Goal: Transaction & Acquisition: Purchase product/service

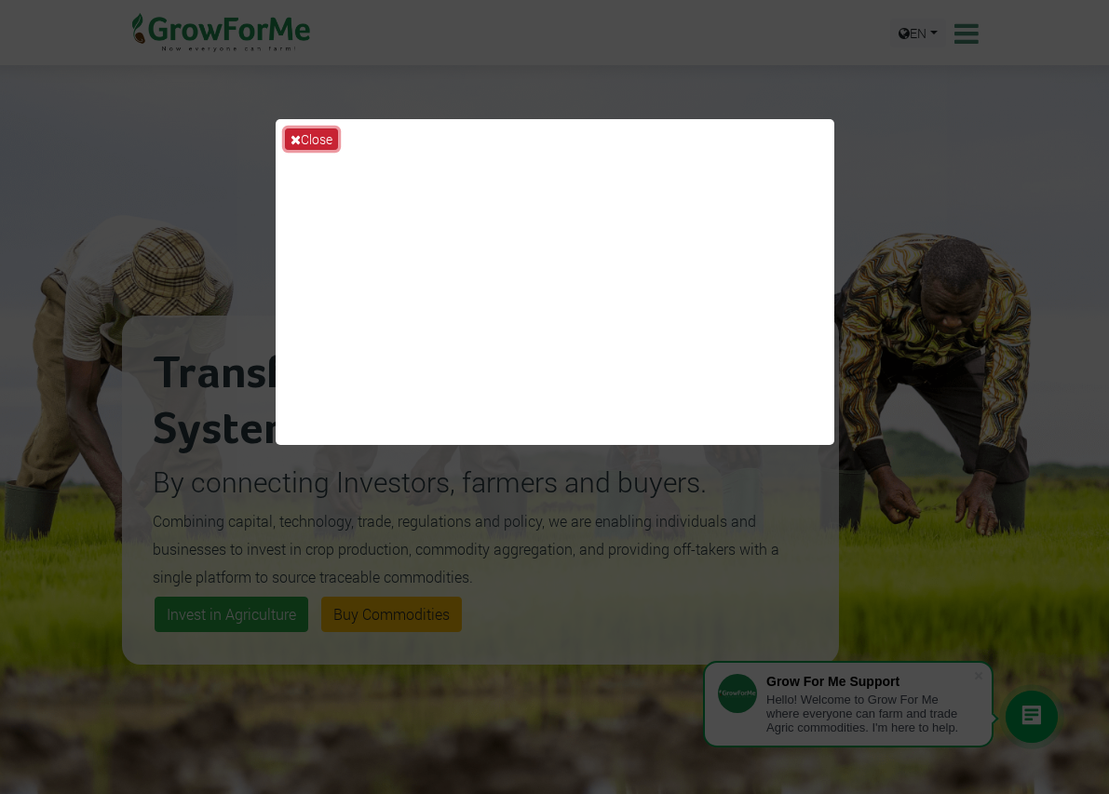
click at [327, 138] on button "Close" at bounding box center [311, 138] width 53 height 21
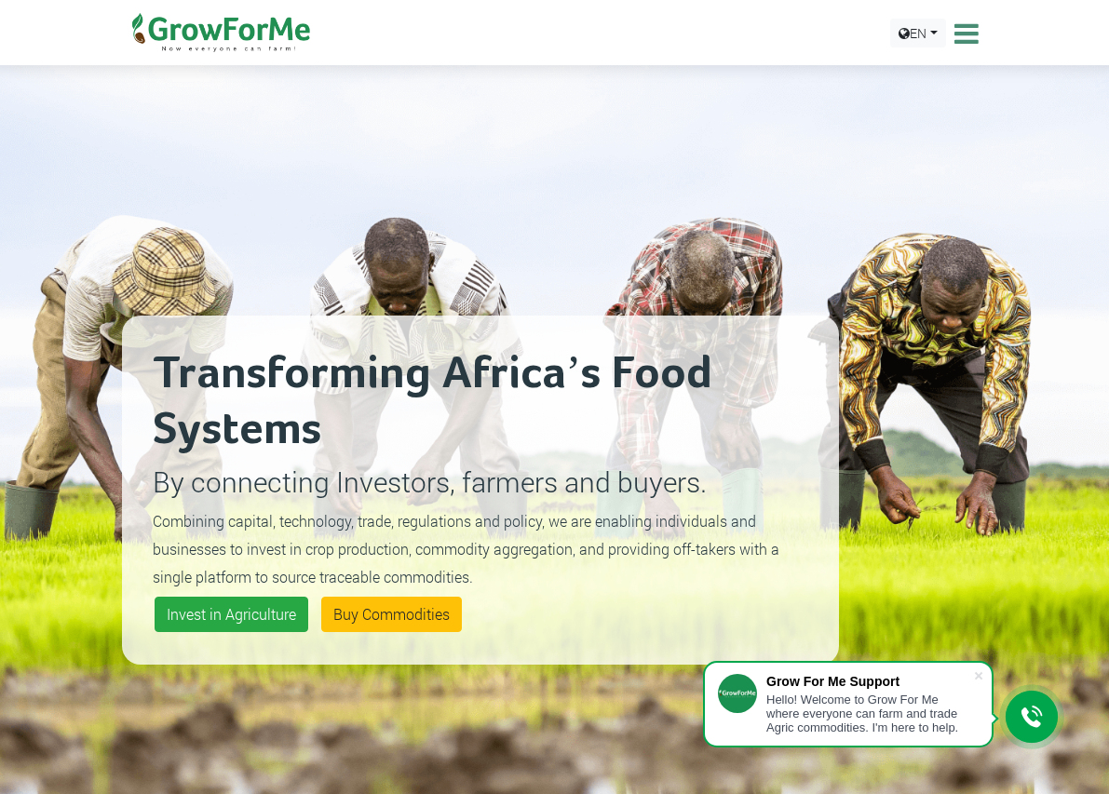
click at [0, 0] on link "Sign In" at bounding box center [0, 0] width 0 height 0
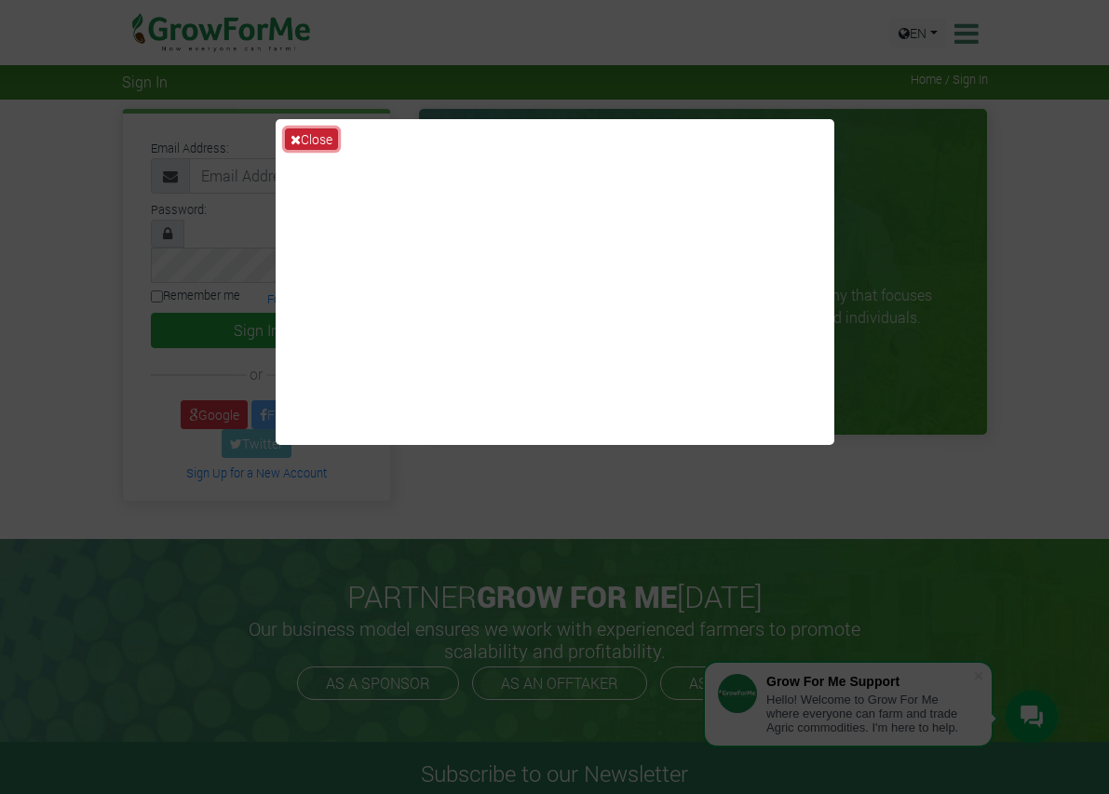
click at [315, 147] on button "Close" at bounding box center [311, 138] width 53 height 21
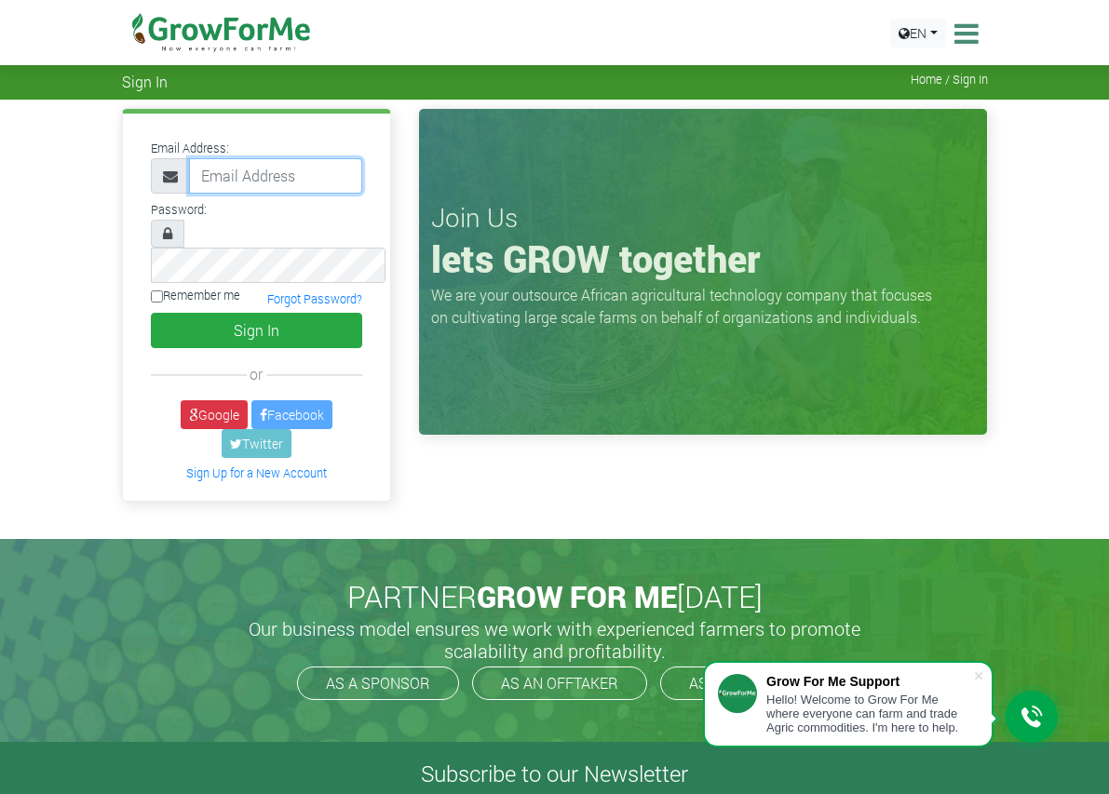
paste input "233598175608@growforme.com"
type input "[EMAIL_ADDRESS][DOMAIN_NAME]"
click at [151, 287] on label "Remember me" at bounding box center [195, 296] width 89 height 18
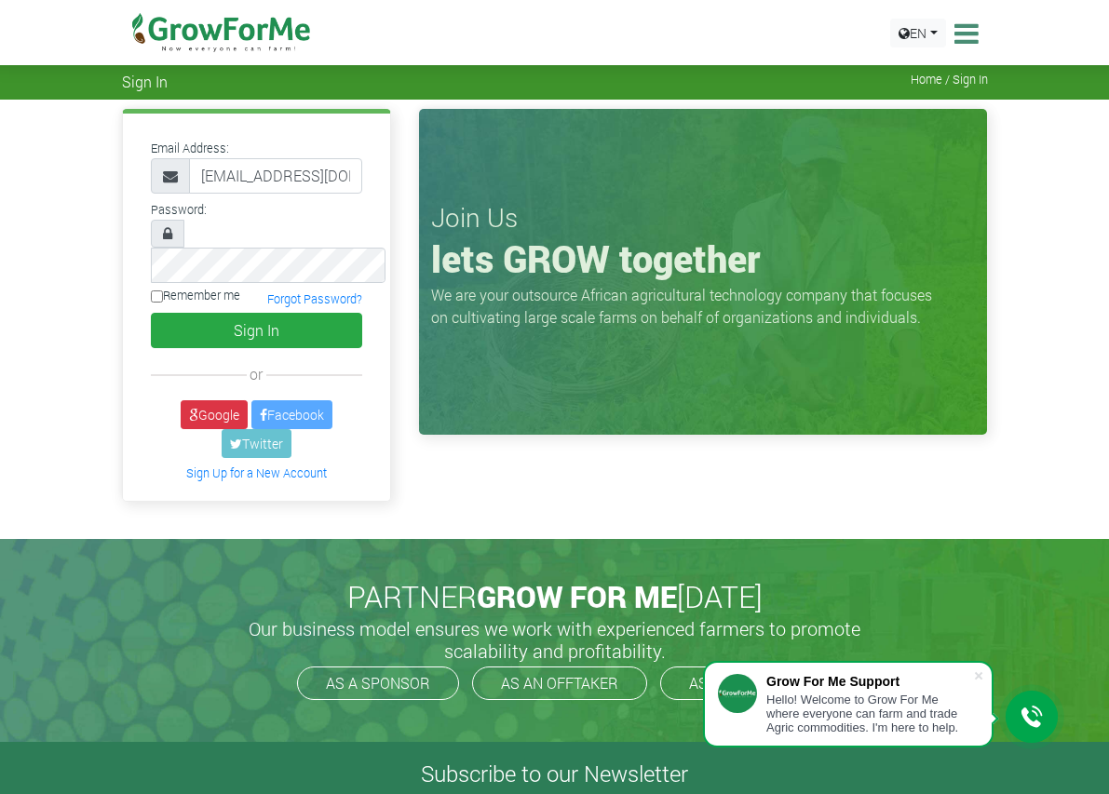
click at [151, 290] on input "Remember me" at bounding box center [157, 296] width 12 height 12
checkbox input "true"
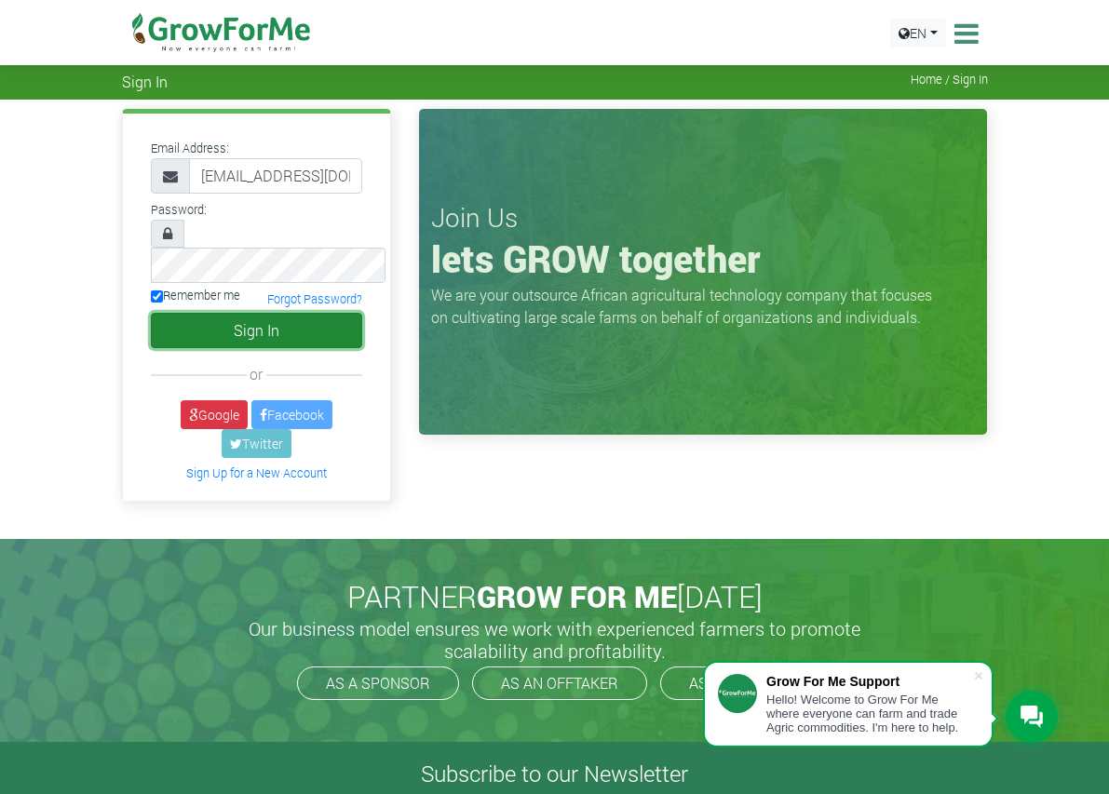
click at [151, 313] on button "Sign In" at bounding box center [257, 330] width 212 height 35
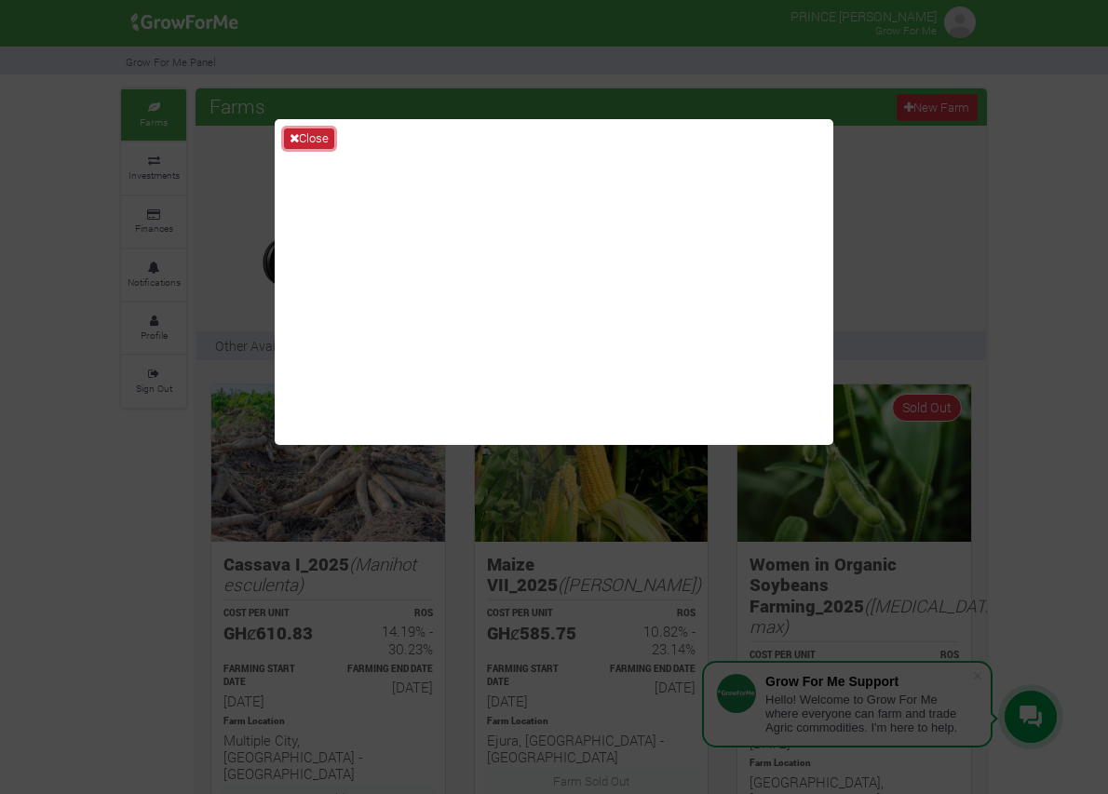
click at [308, 130] on button "Close" at bounding box center [309, 138] width 50 height 20
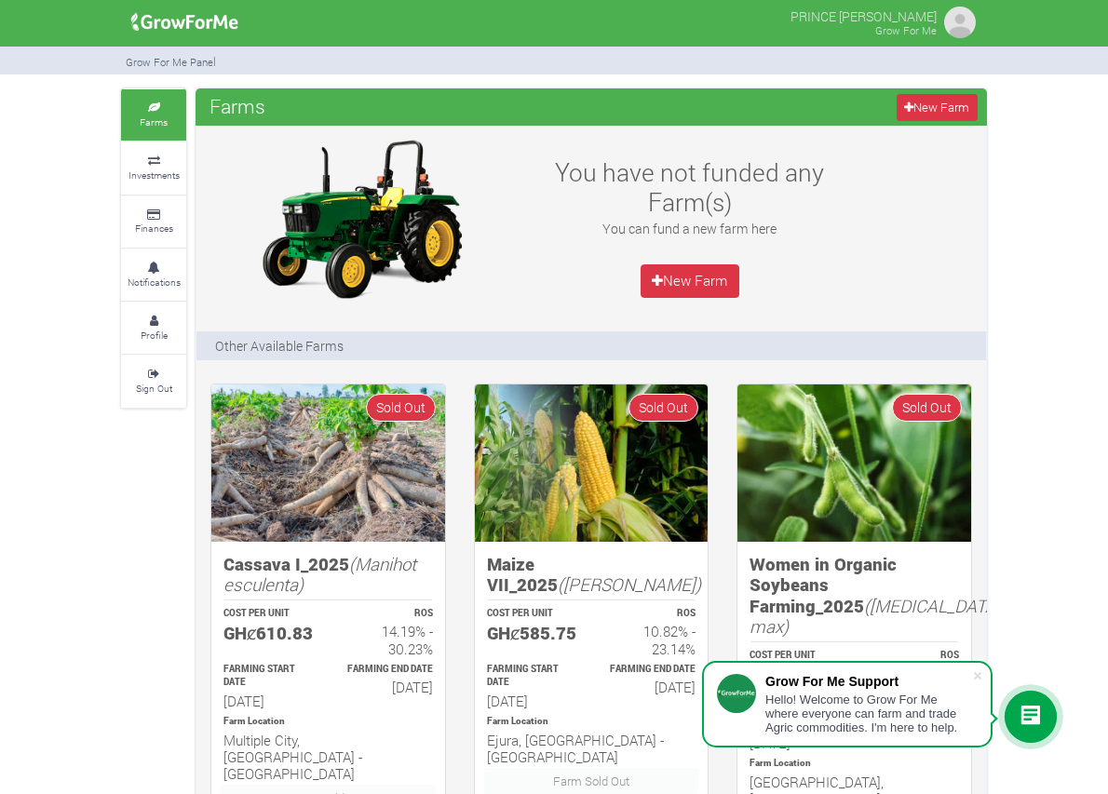
click at [978, 23] on img at bounding box center [959, 22] width 37 height 37
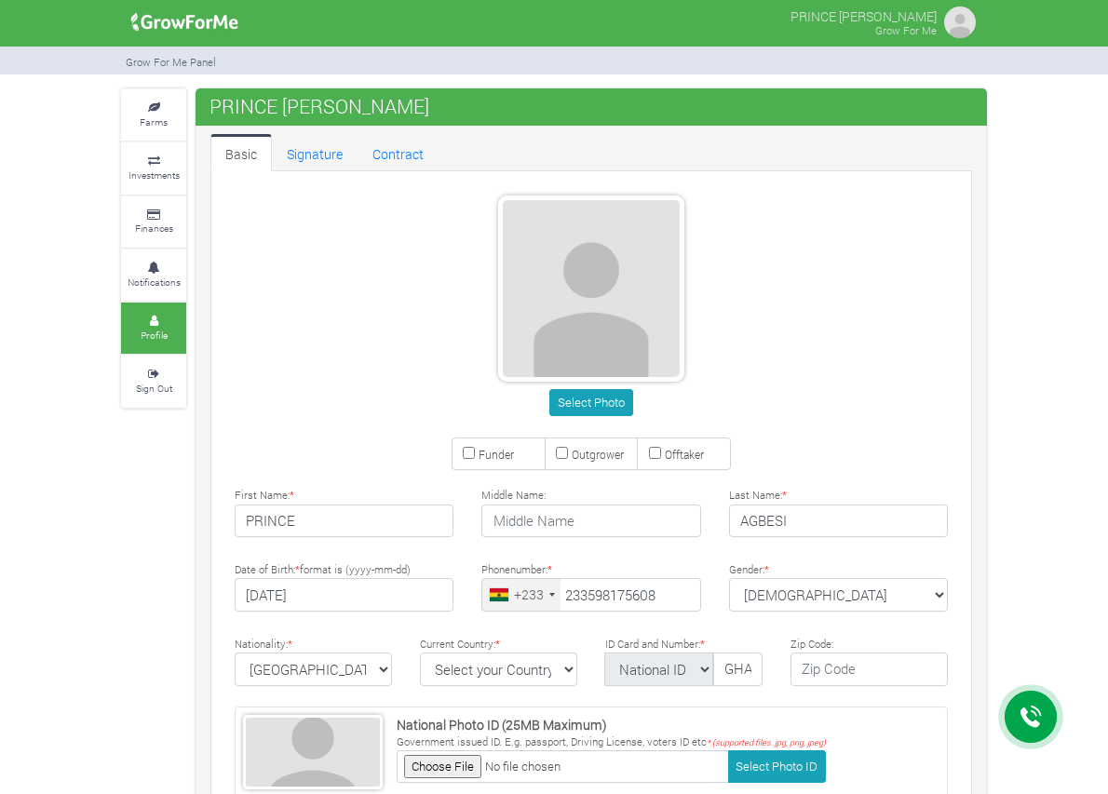
type input "59 817 5608"
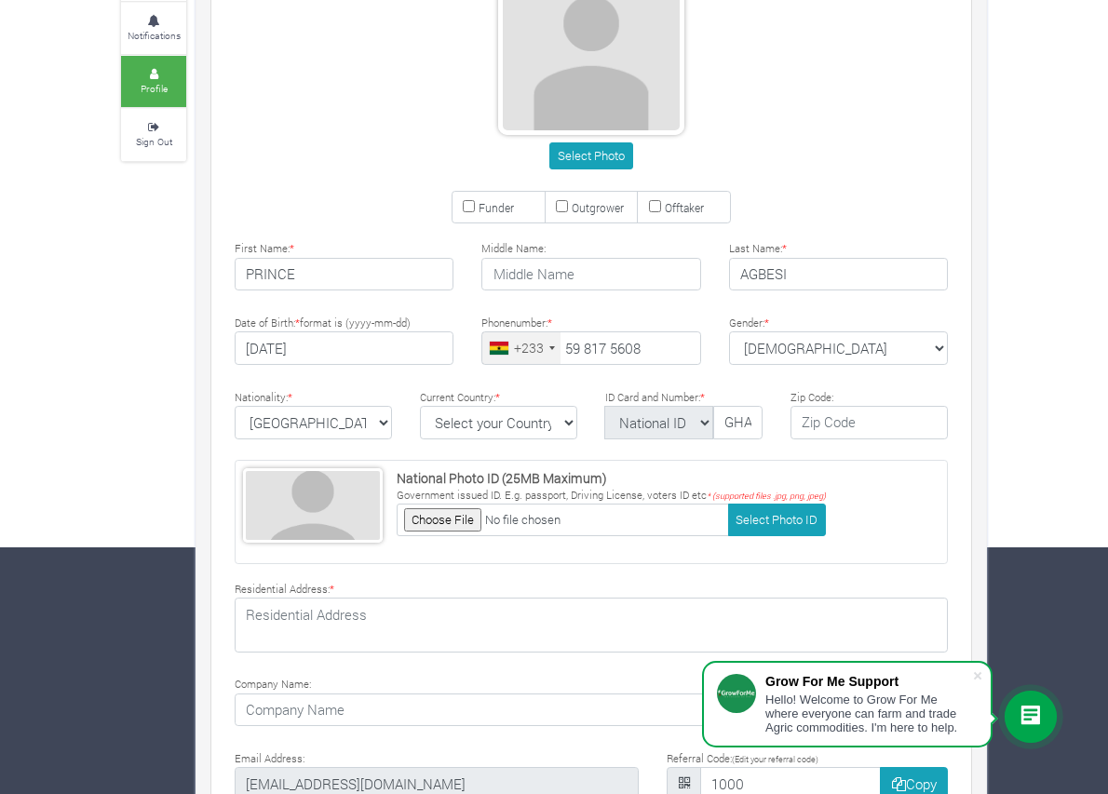
scroll to position [347, 0]
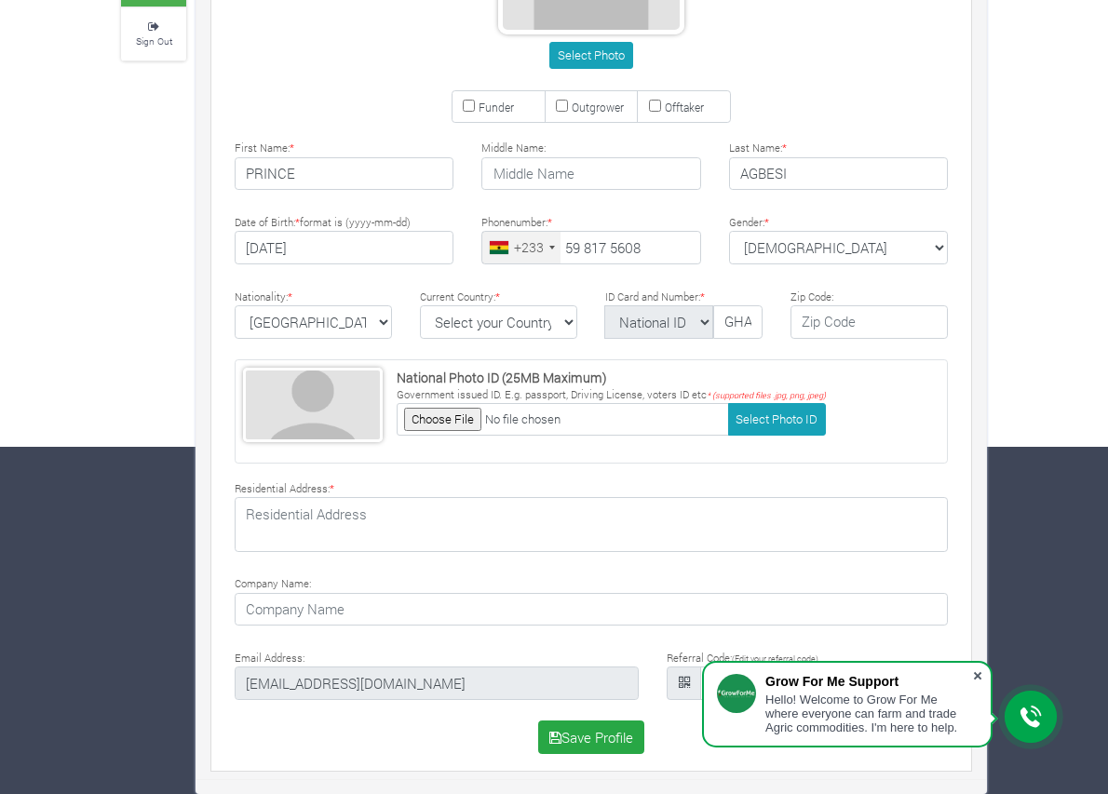
click at [973, 667] on span at bounding box center [977, 676] width 19 height 19
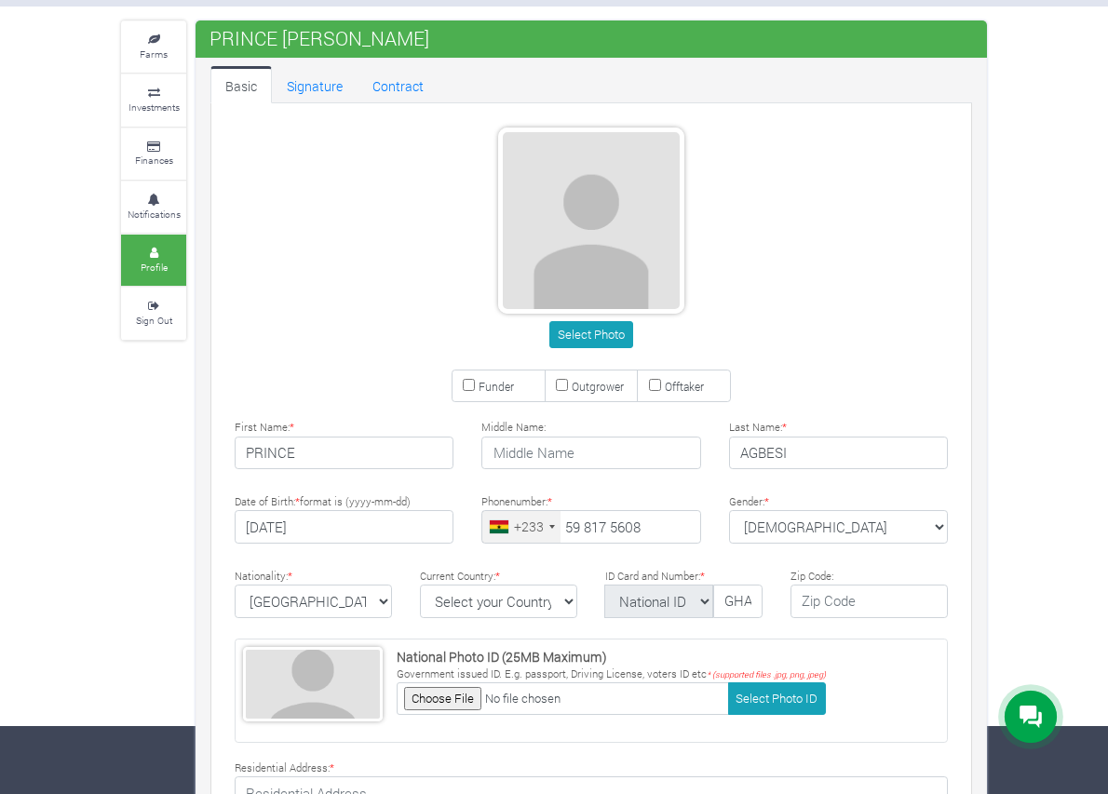
scroll to position [0, 0]
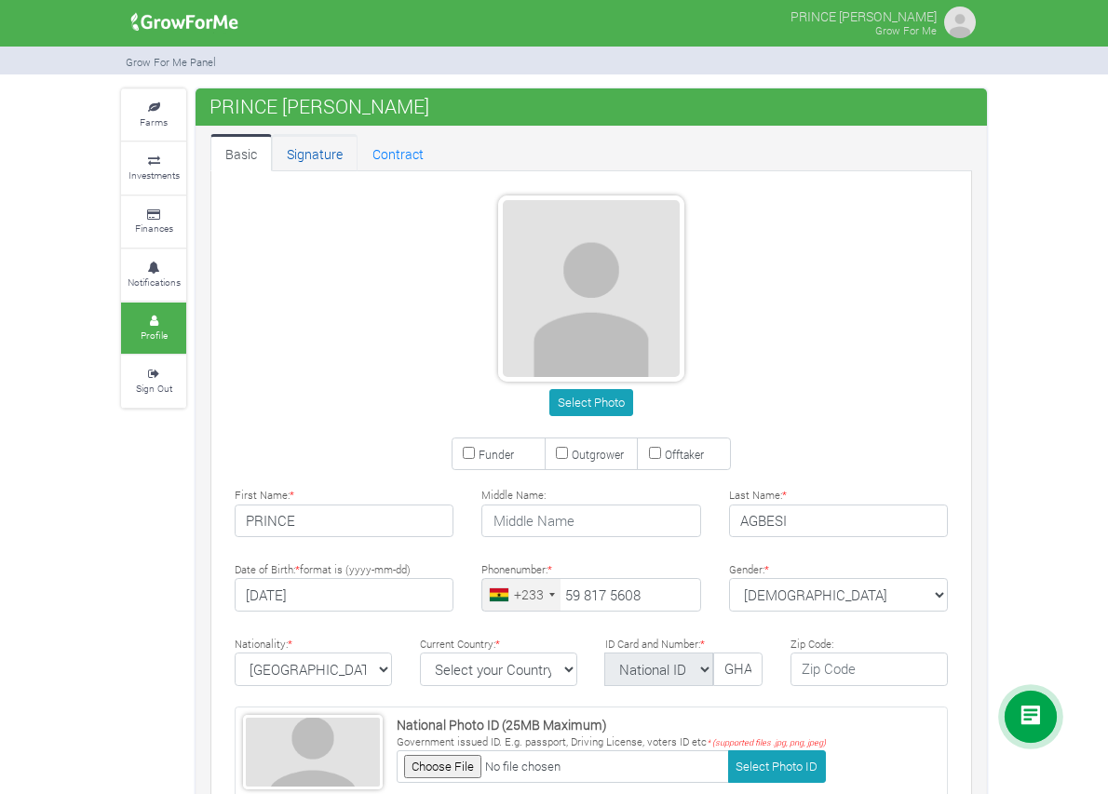
click at [272, 157] on link "Signature" at bounding box center [315, 152] width 86 height 37
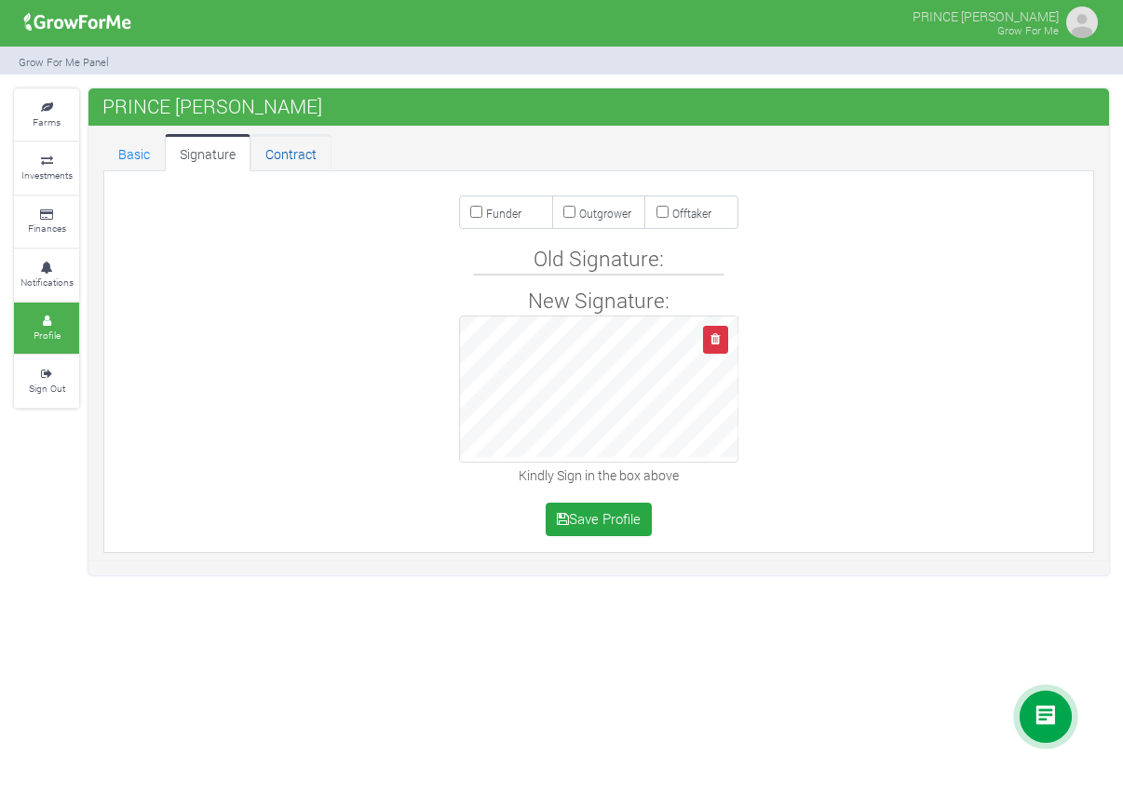
click at [304, 161] on link "Contract" at bounding box center [290, 152] width 81 height 37
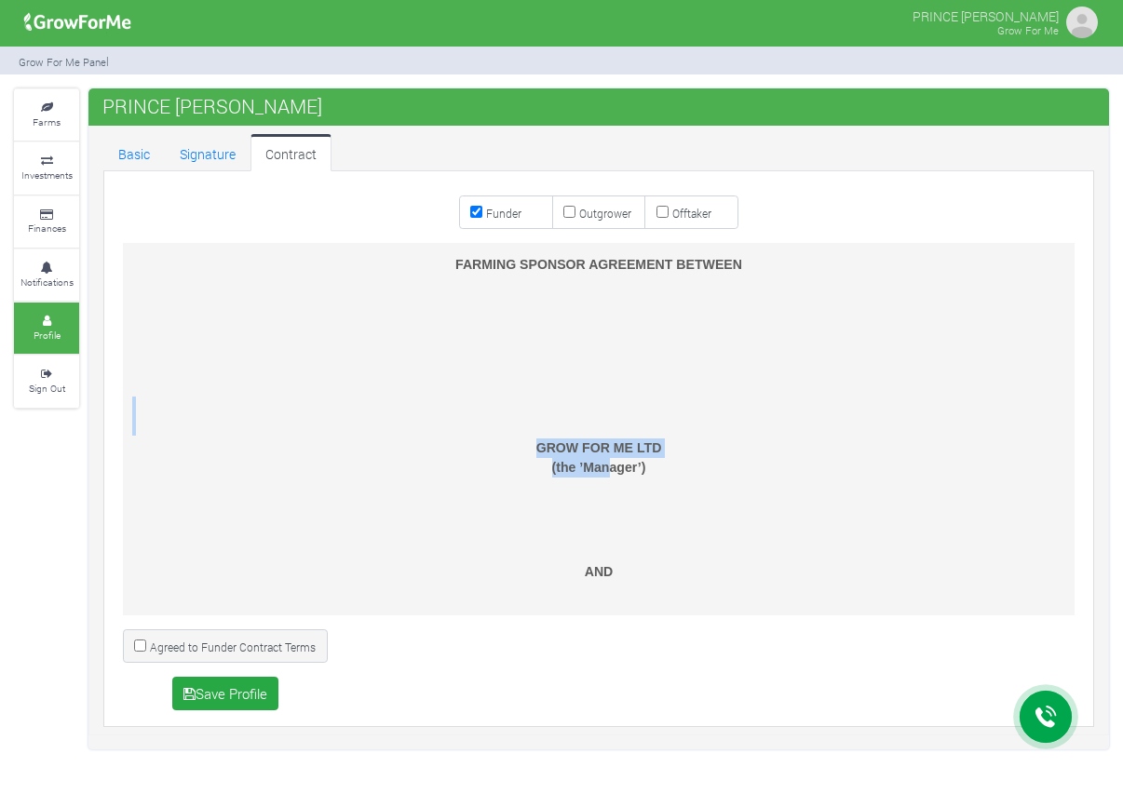
drag, startPoint x: 605, startPoint y: 459, endPoint x: 617, endPoint y: 404, distance: 56.2
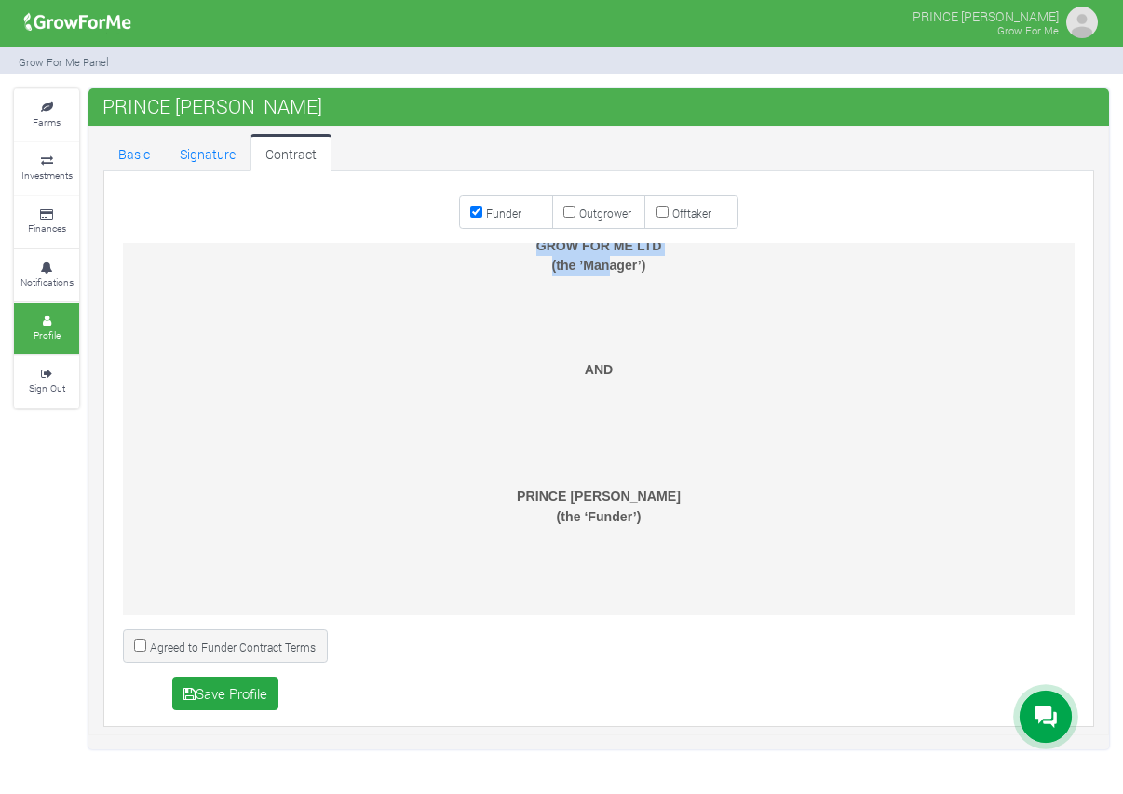
scroll to position [186, 0]
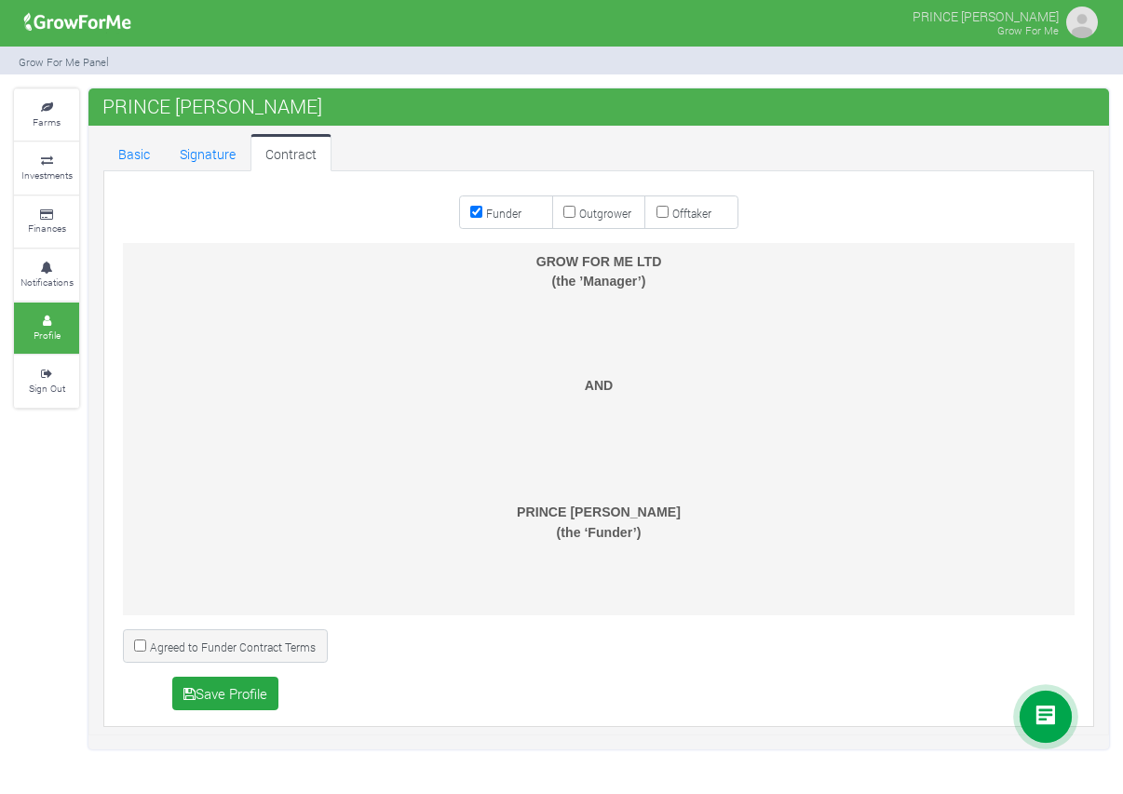
click at [718, 399] on p at bounding box center [598, 408] width 927 height 20
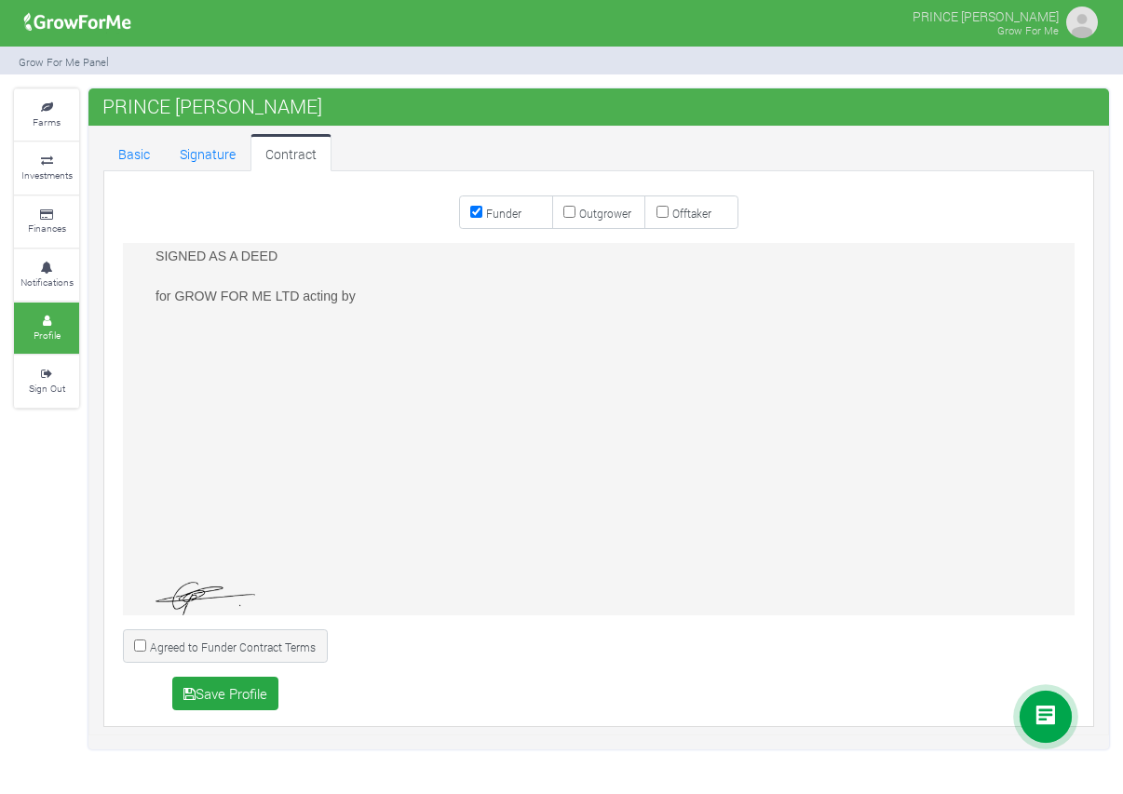
scroll to position [4621, 0]
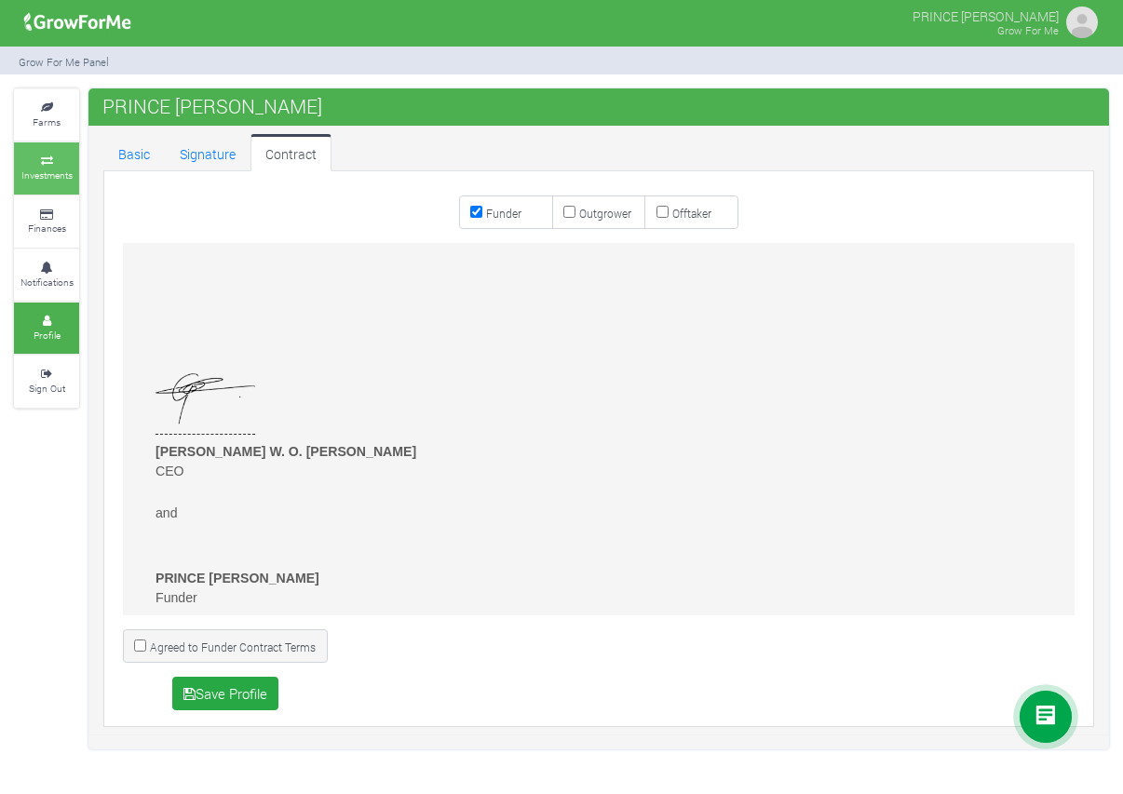
click at [41, 167] on link "Investments" at bounding box center [46, 167] width 65 height 51
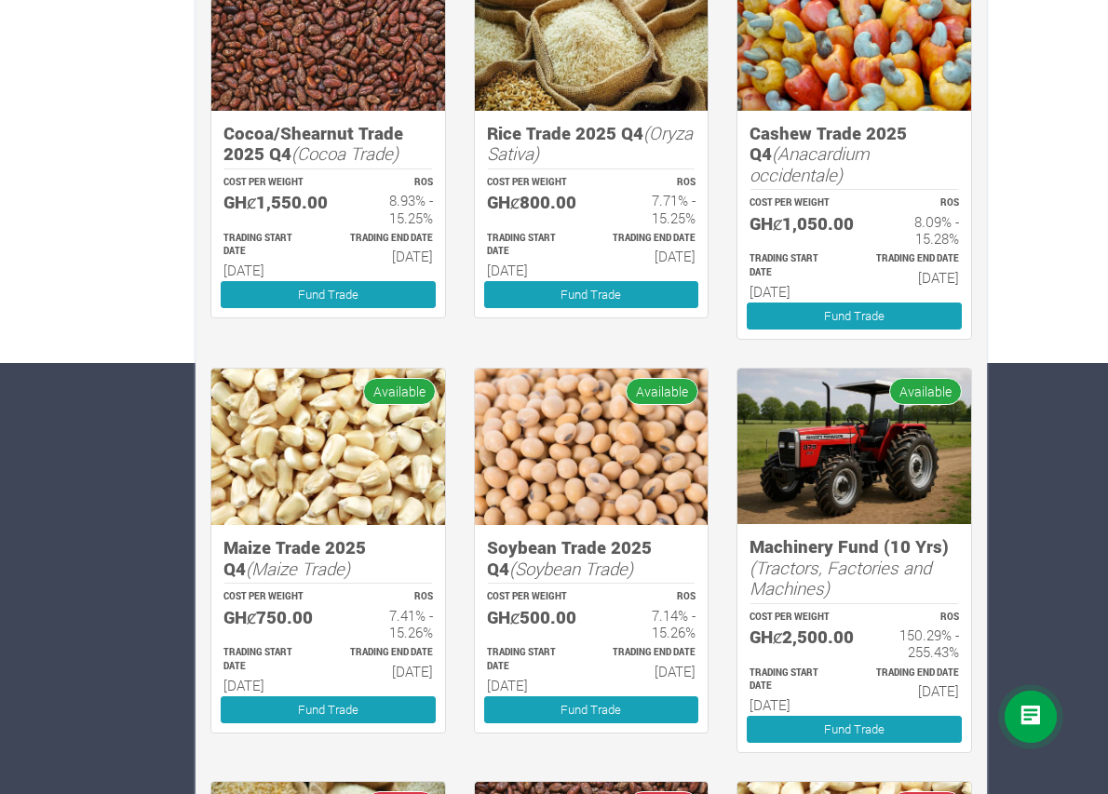
scroll to position [430, 0]
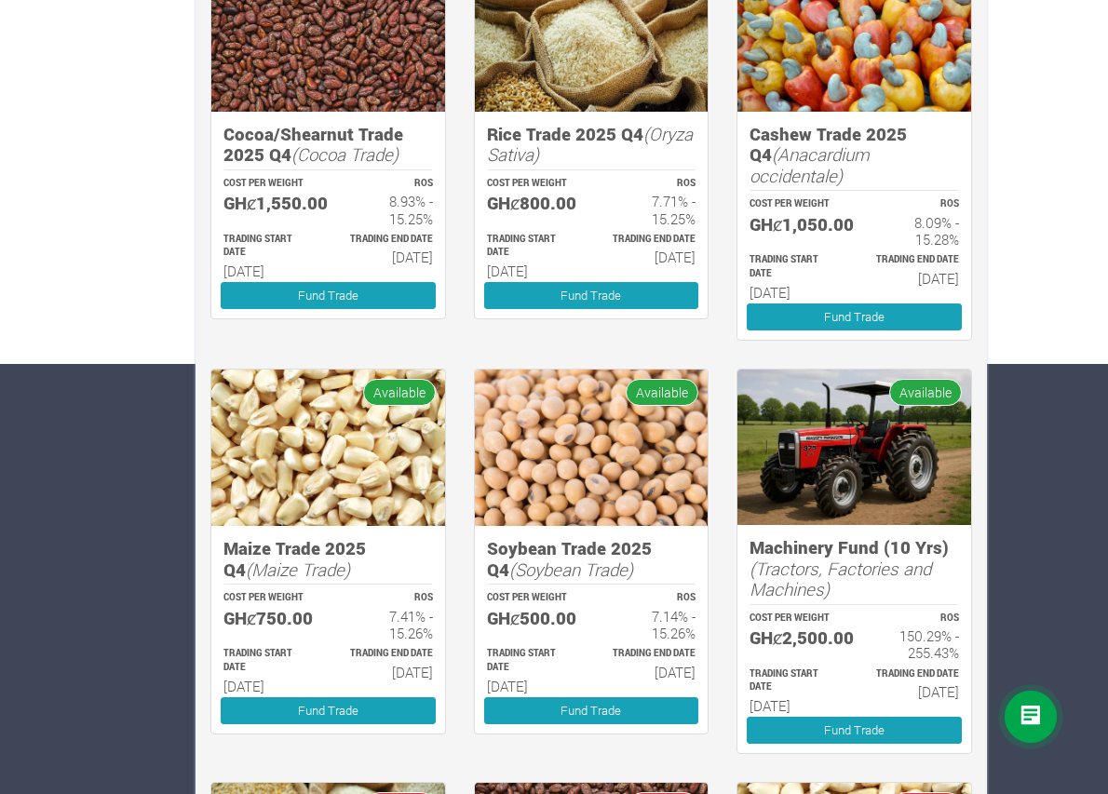
click at [586, 463] on img at bounding box center [592, 448] width 234 height 156
click at [603, 697] on div "TRADING END DATE 31st Mar 2026" at bounding box center [651, 670] width 121 height 53
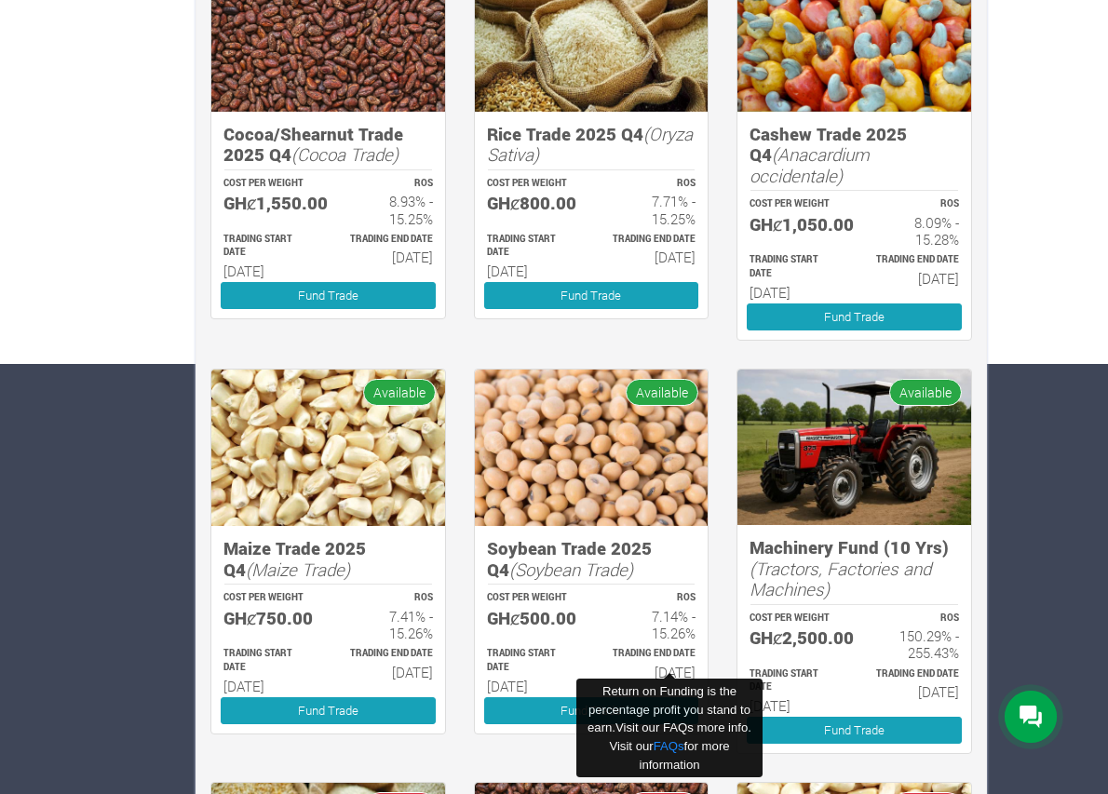
click at [652, 641] on h6 "7.14% - 15.26%" at bounding box center [652, 625] width 88 height 34
click at [660, 641] on h6 "7.14% - 15.26%" at bounding box center [652, 625] width 88 height 34
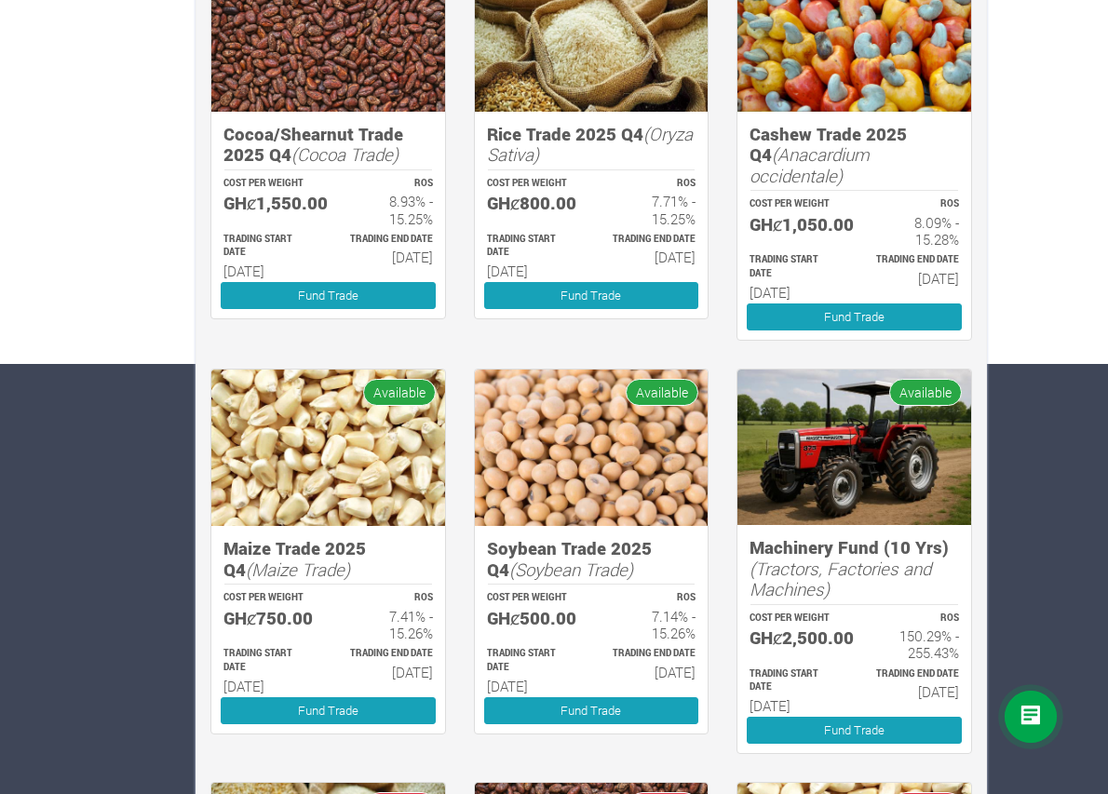
click at [695, 397] on span "Available" at bounding box center [662, 392] width 73 height 27
click at [622, 724] on link "Fund Trade" at bounding box center [591, 710] width 215 height 27
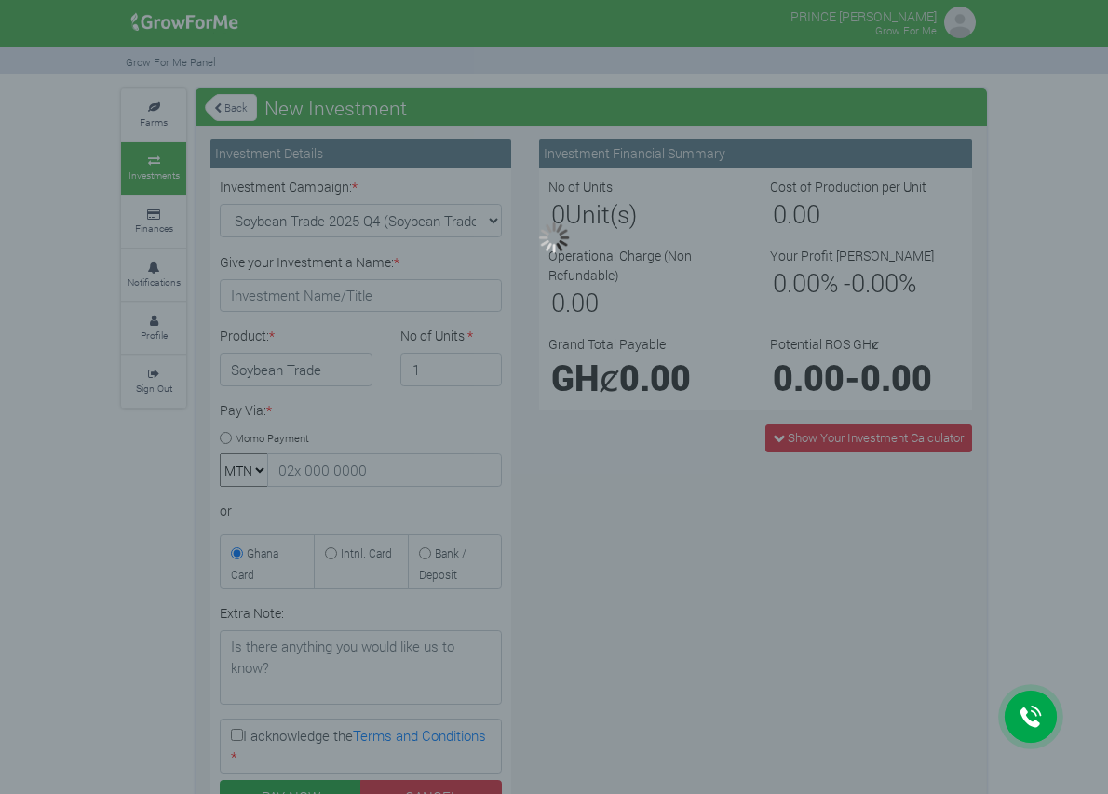
type input "1"
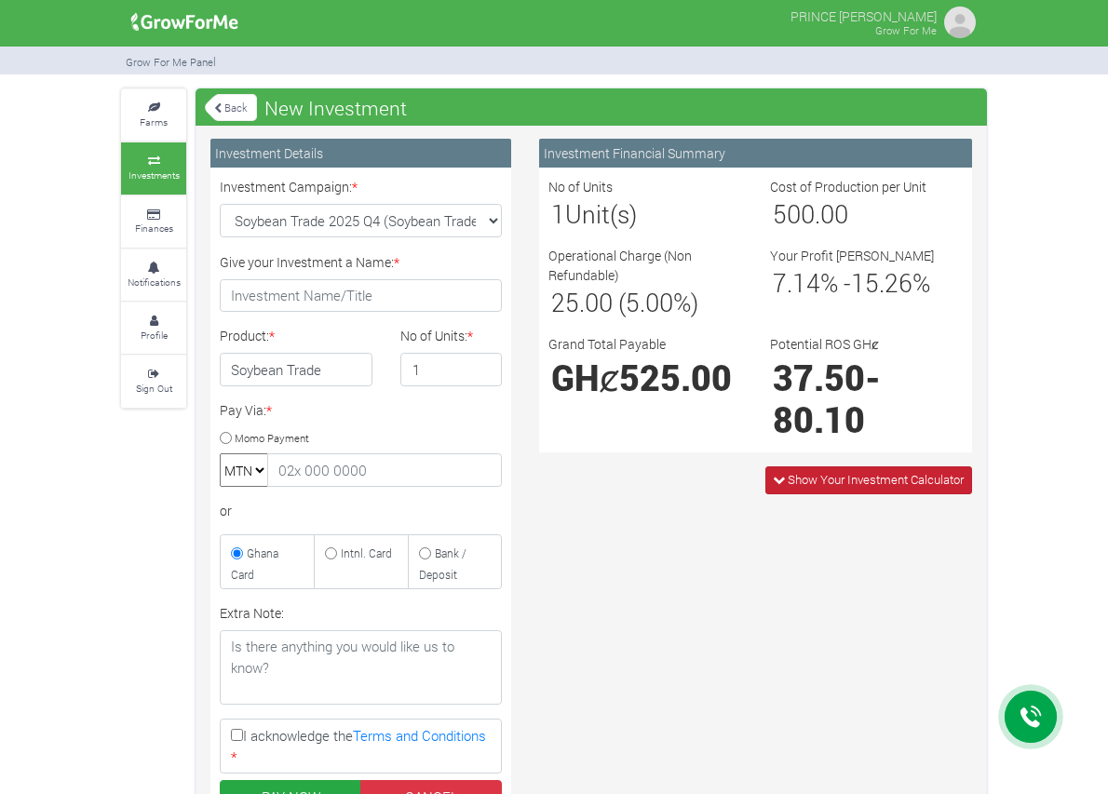
click at [785, 474] on icon at bounding box center [779, 480] width 12 height 12
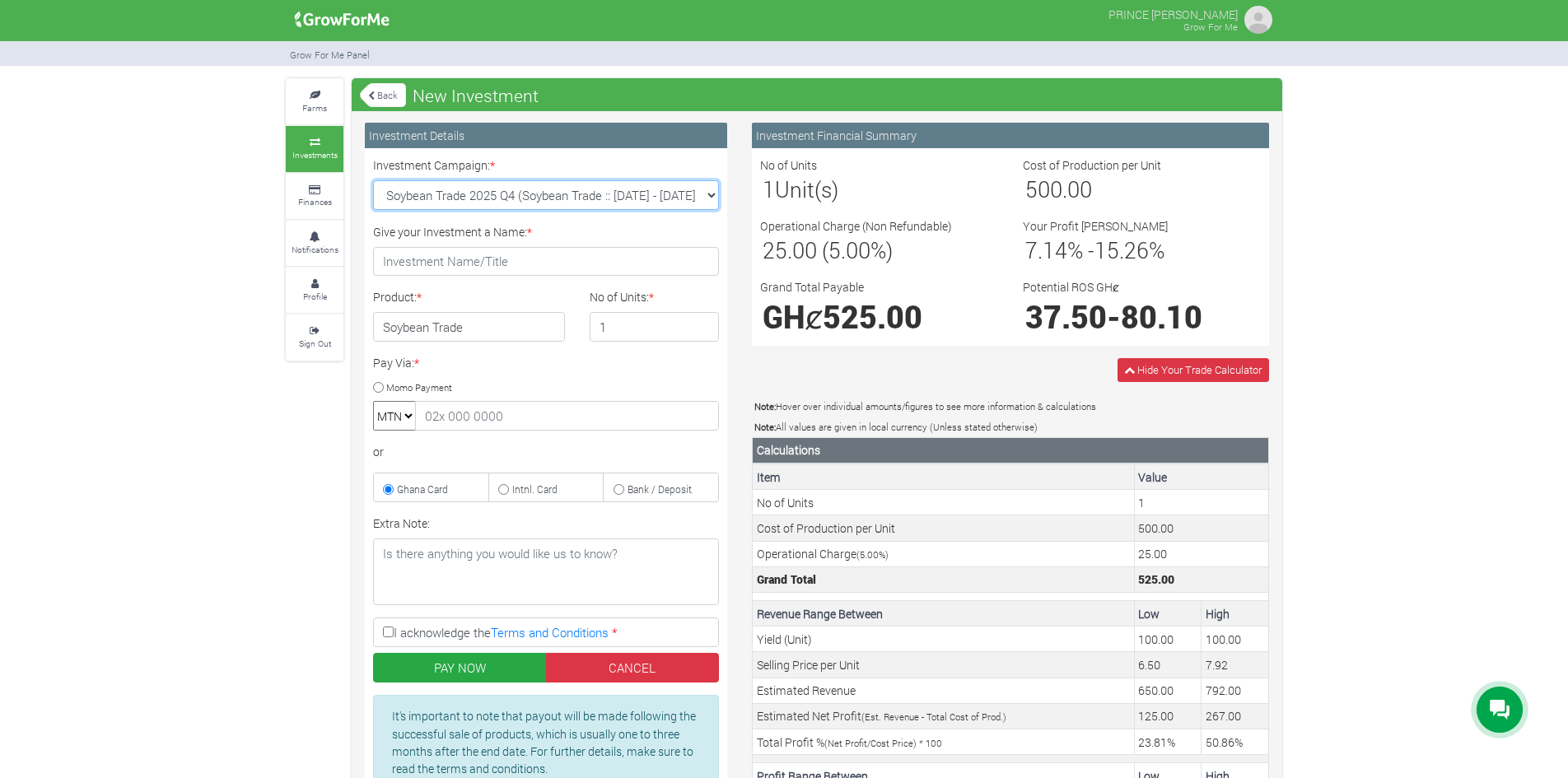
click at [692, 195] on select "Soybean Trade 2025 Q4 (Soybean Trade :: [DATE] - [DATE]) Maize Trade 2025 Q4 (M…" at bounding box center [546, 195] width 346 height 30
click at [411, 416] on select "MTN" at bounding box center [394, 416] width 42 height 30
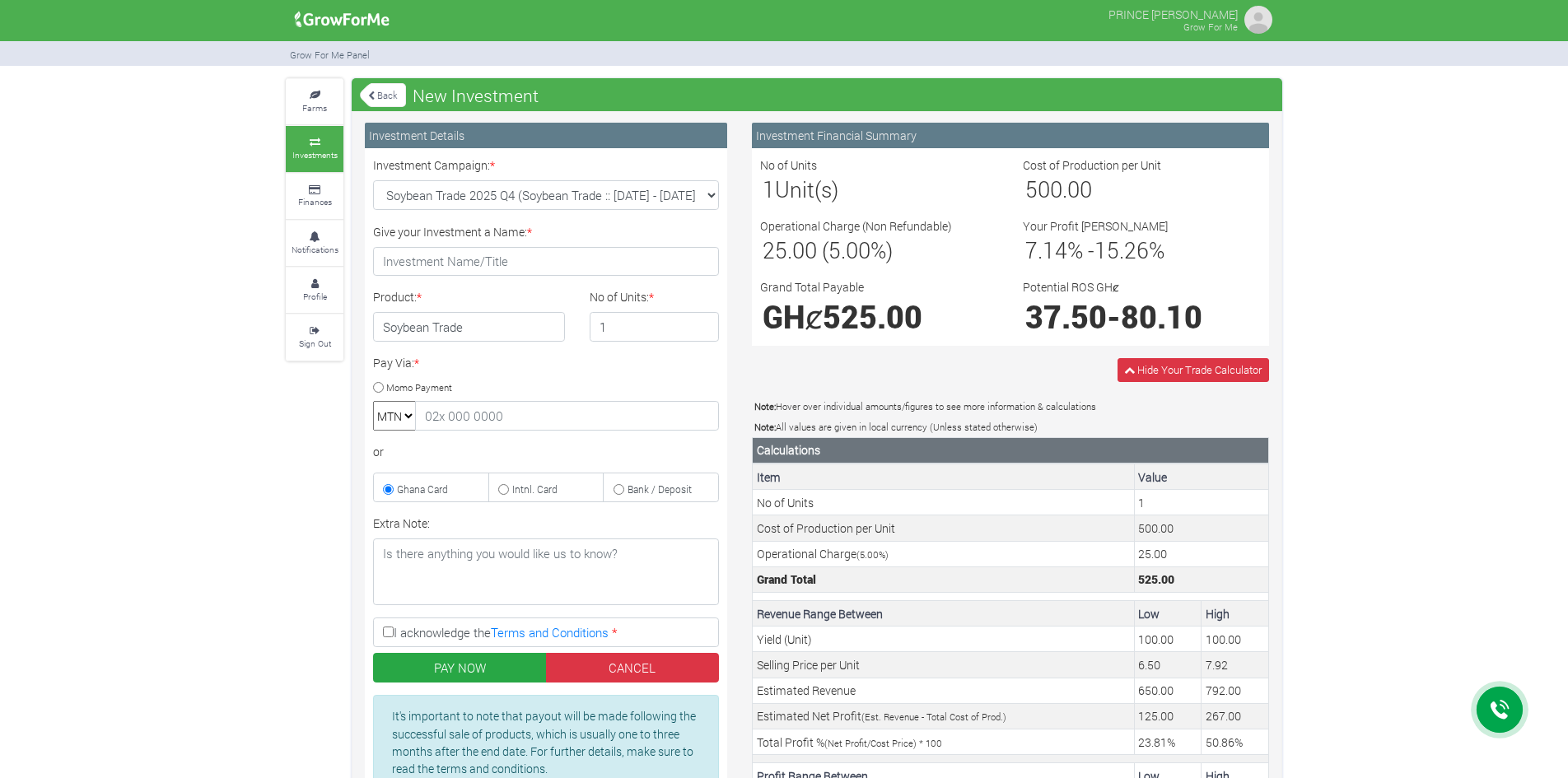
click at [507, 519] on div "Extra Note:" at bounding box center [546, 560] width 371 height 90
click at [408, 493] on small "Ghana Card" at bounding box center [423, 489] width 51 height 13
click at [394, 493] on input "Ghana Card" at bounding box center [388, 489] width 11 height 11
click at [322, 97] on icon at bounding box center [315, 95] width 50 height 8
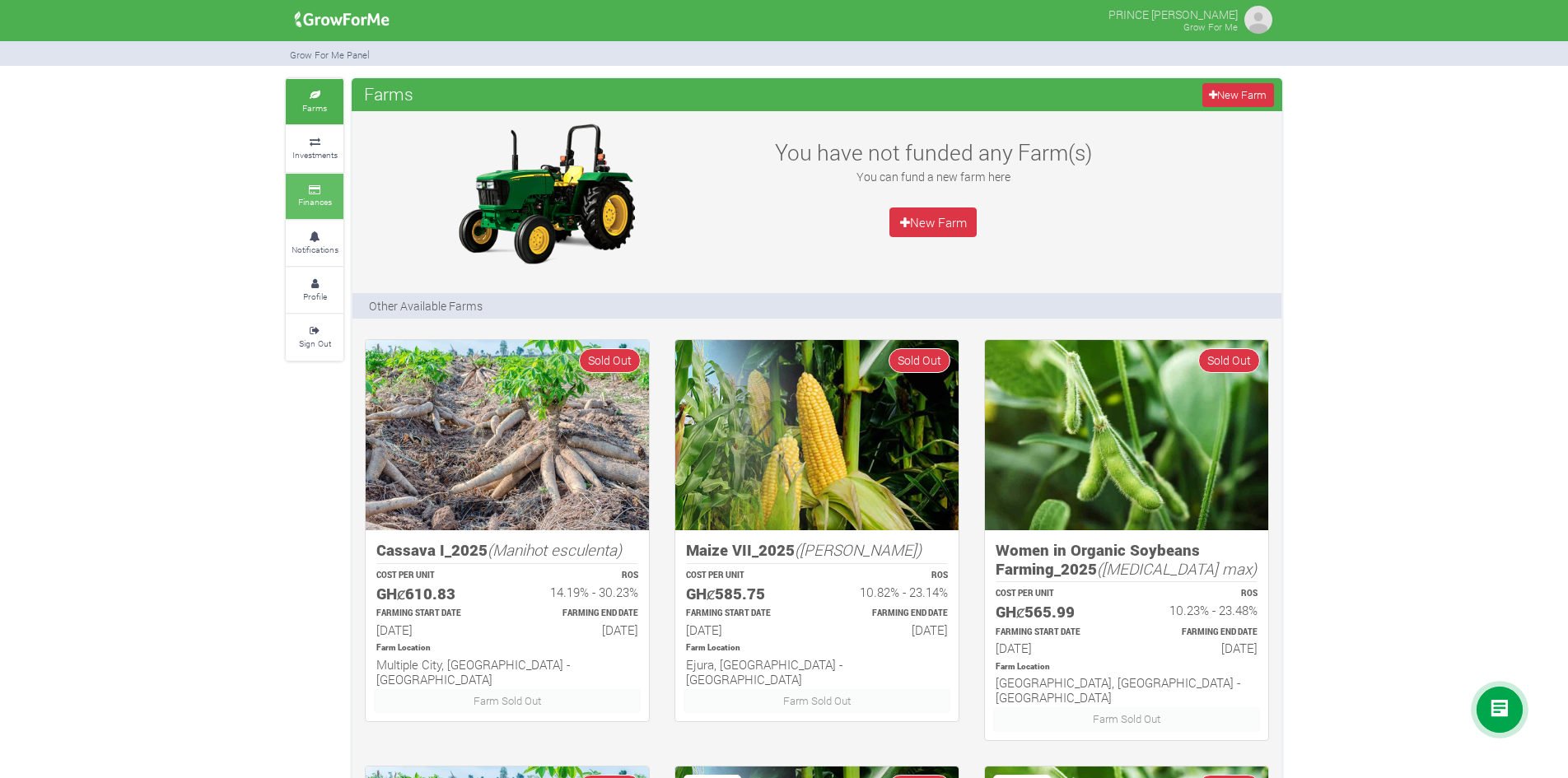
click at [304, 194] on link "Finances" at bounding box center [314, 195] width 57 height 45
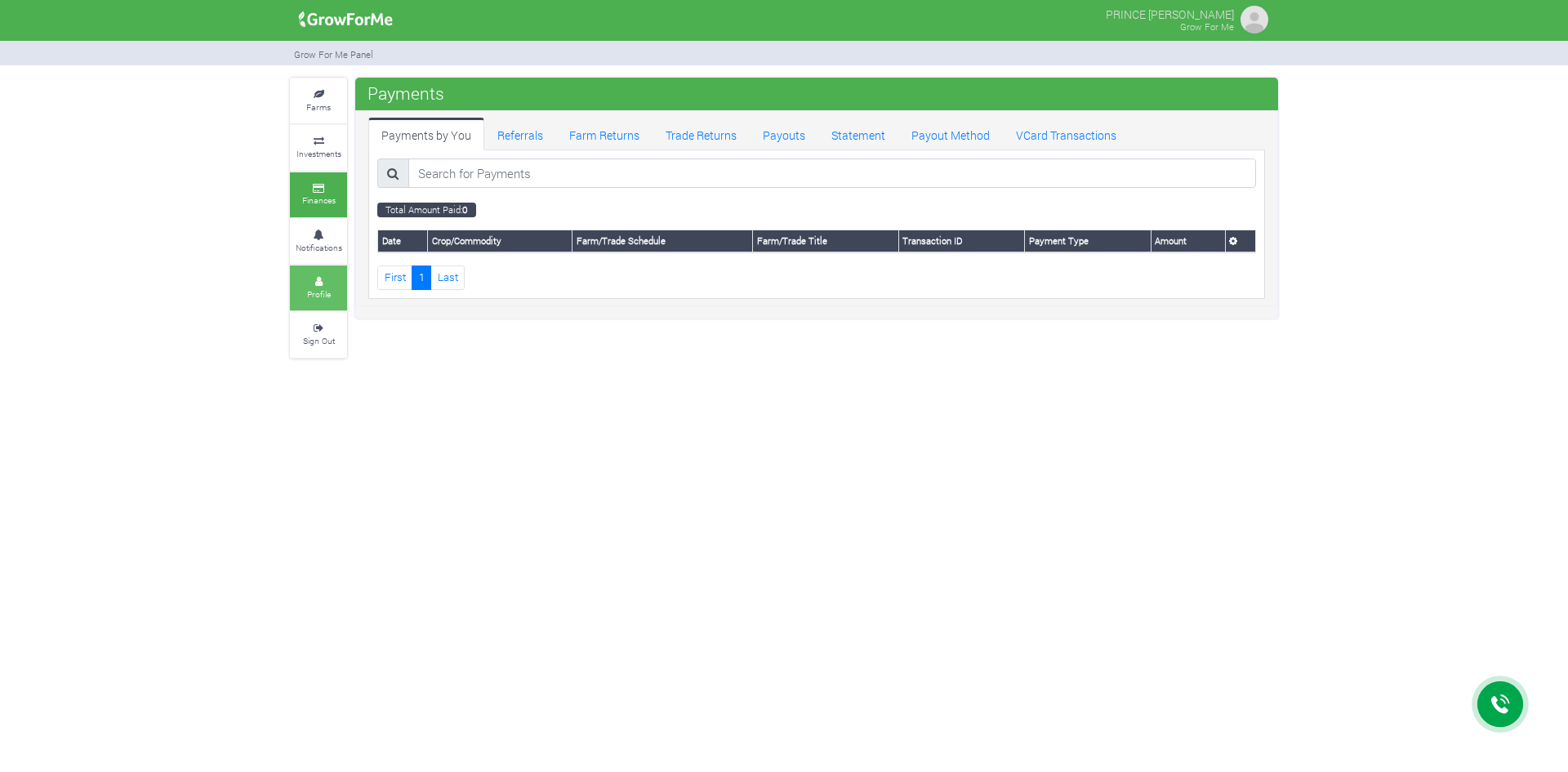
click at [335, 299] on link "Profile" at bounding box center [318, 288] width 57 height 45
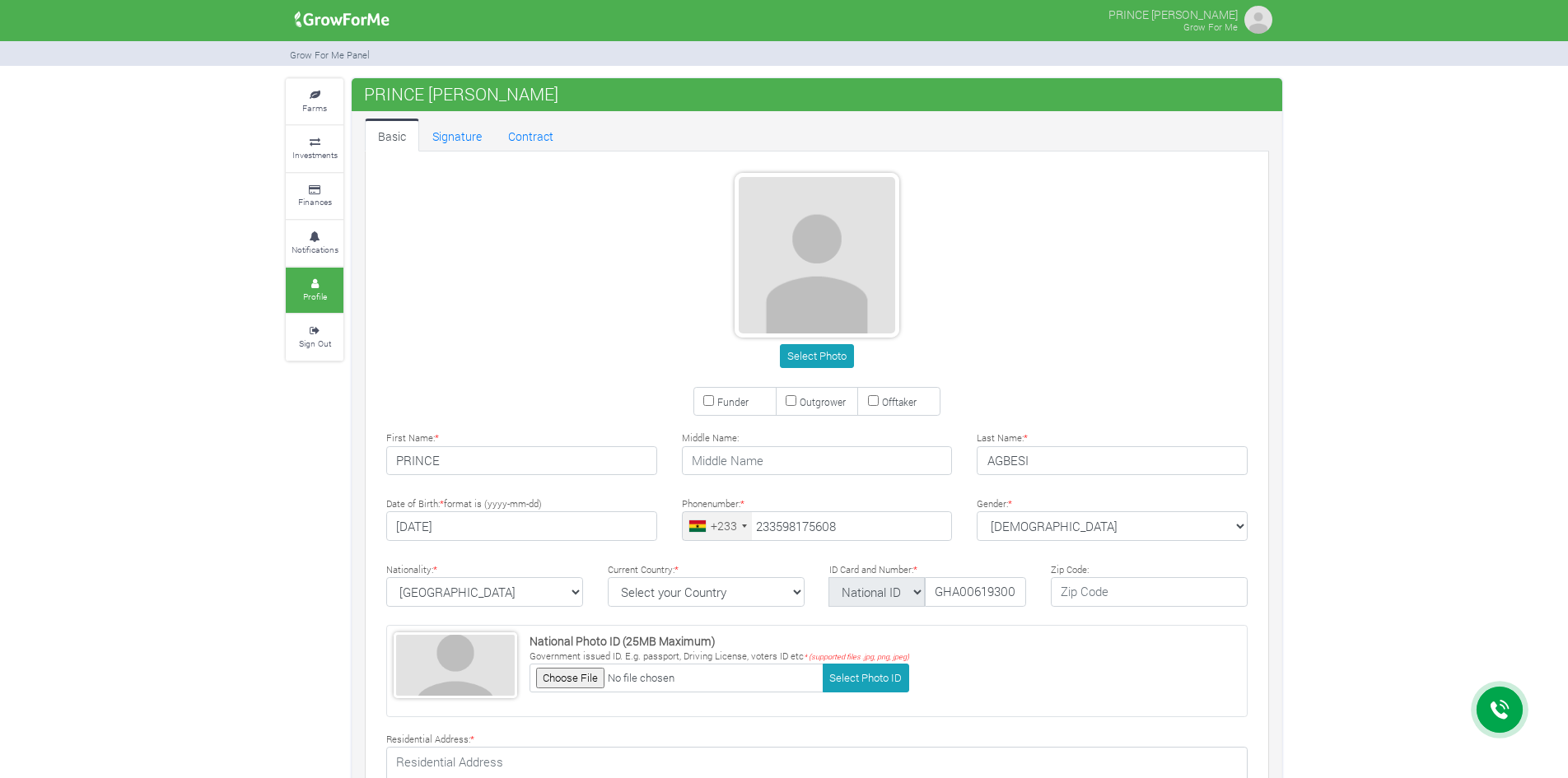
type input "59 817 5608"
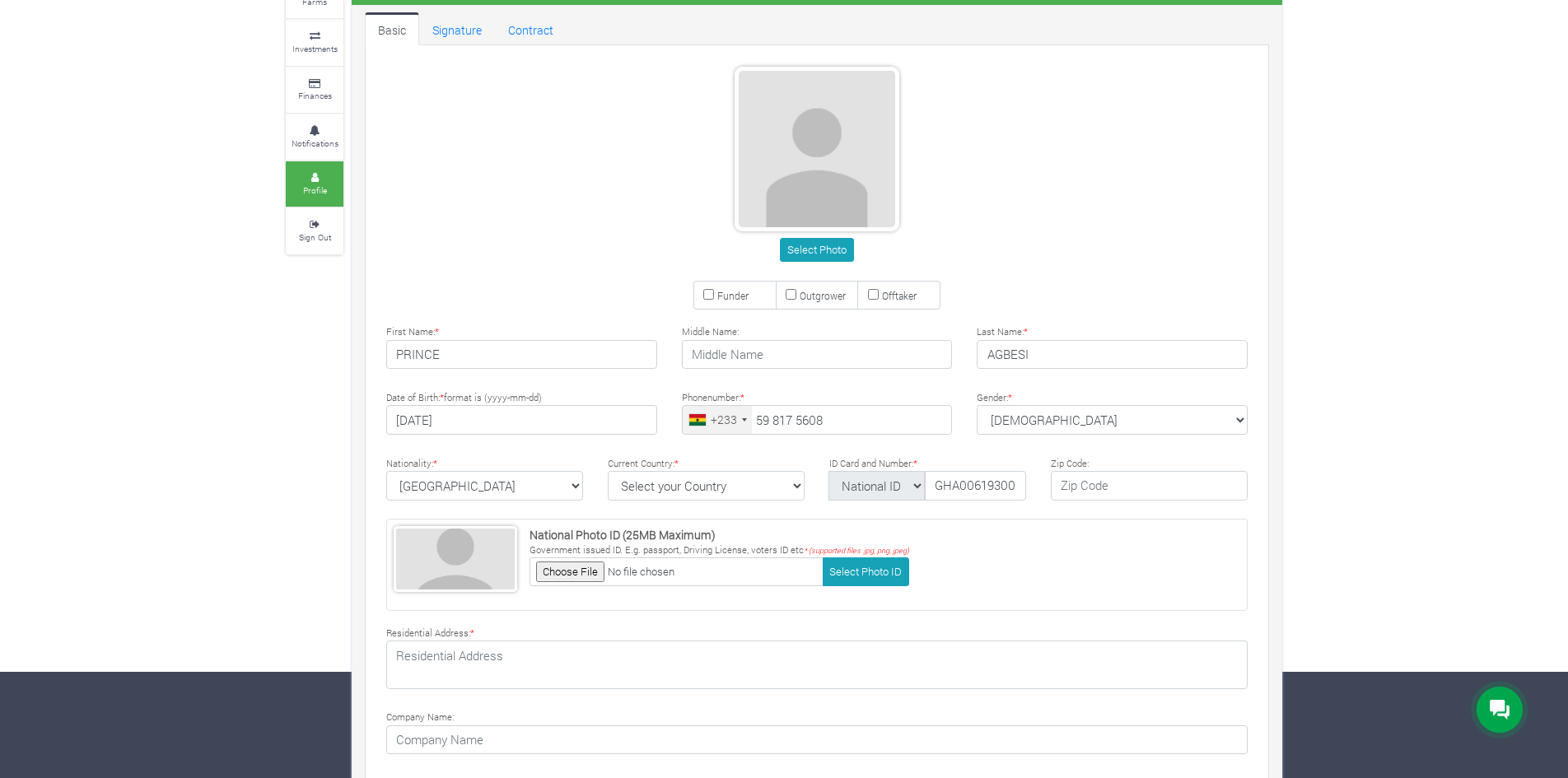
scroll to position [232, 0]
